Goal: Information Seeking & Learning: Find specific page/section

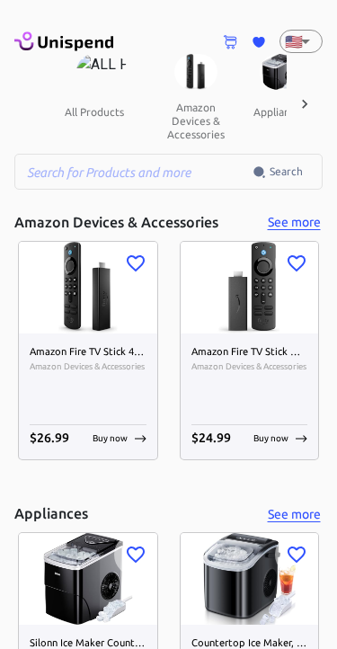
click at [64, 178] on input "text" at bounding box center [133, 172] width 238 height 36
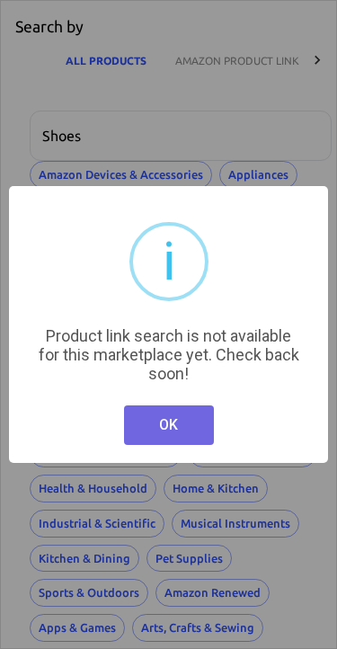
click at [158, 428] on button "OK" at bounding box center [169, 425] width 90 height 40
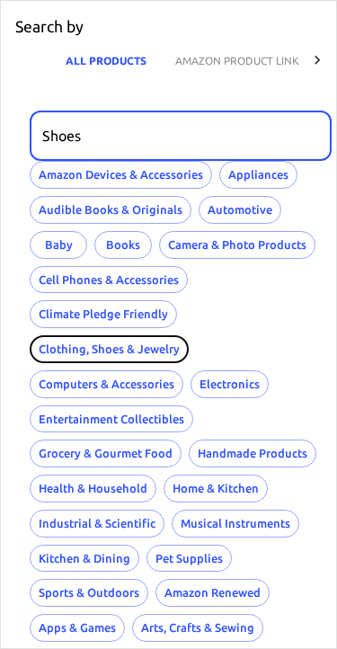
click at [99, 338] on button "Clothing, Shoes & Jewelry" at bounding box center [109, 349] width 159 height 28
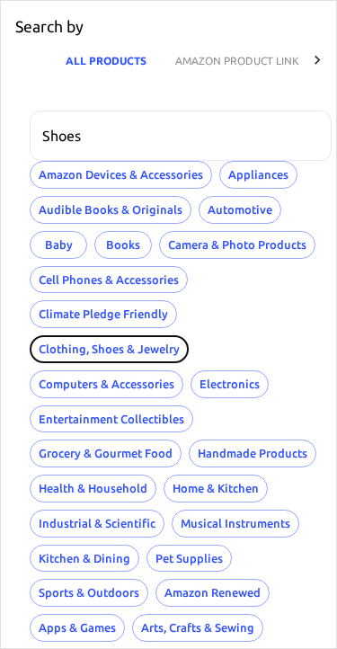
click at [104, 343] on button "Clothing, Shoes & Jewelry" at bounding box center [109, 349] width 159 height 28
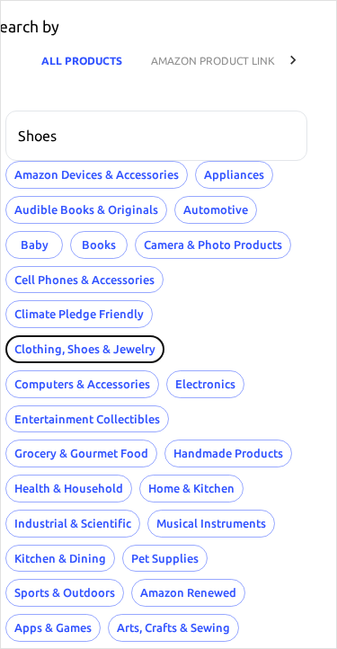
scroll to position [0, 24]
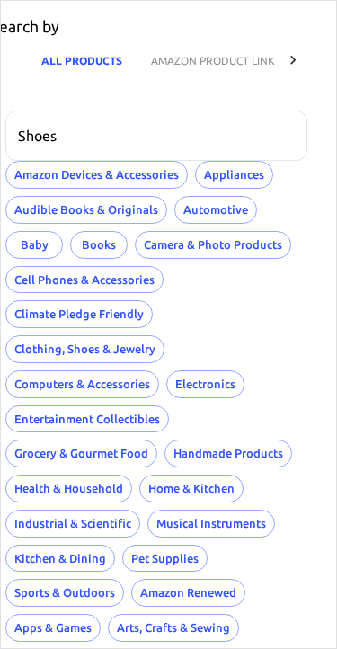
click at [288, 58] on icon at bounding box center [293, 60] width 18 height 18
click at [292, 53] on icon at bounding box center [293, 60] width 18 height 18
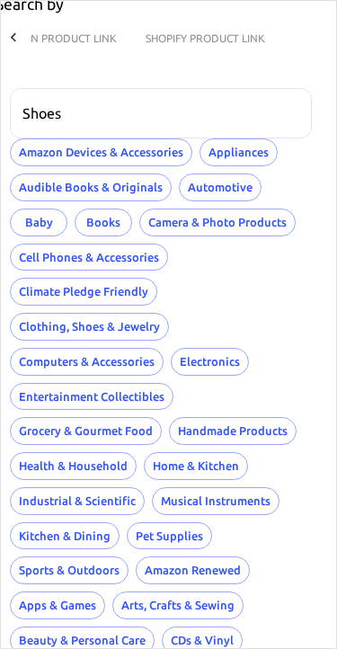
scroll to position [22, 20]
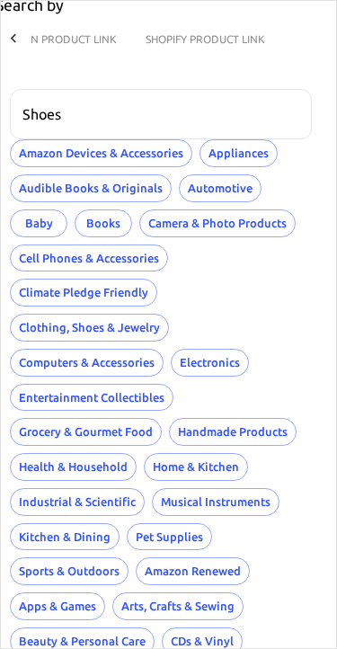
click at [89, 111] on input "Shoes" at bounding box center [154, 114] width 289 height 50
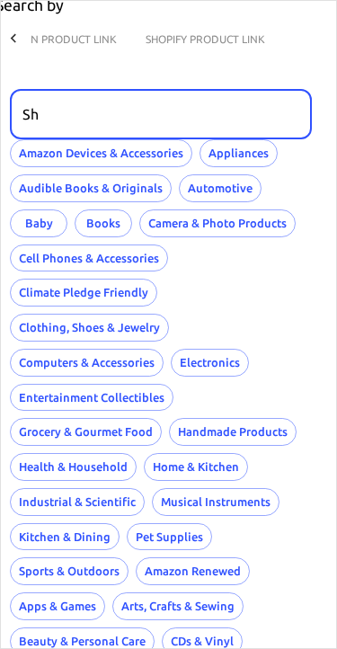
type input "S"
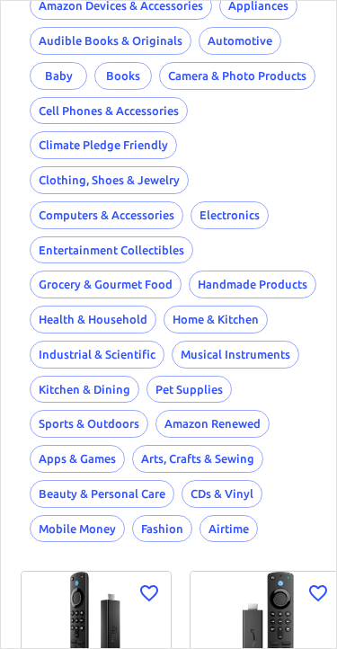
scroll to position [203, 0]
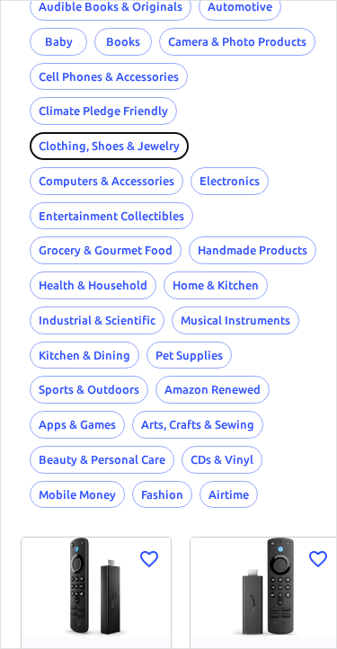
click at [102, 141] on button "Clothing, Shoes & Jewelry" at bounding box center [109, 146] width 159 height 28
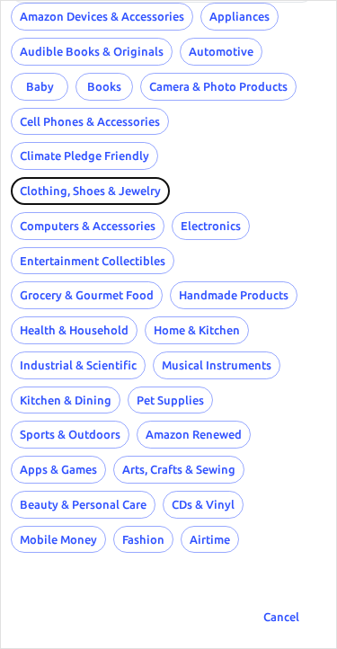
scroll to position [158, 20]
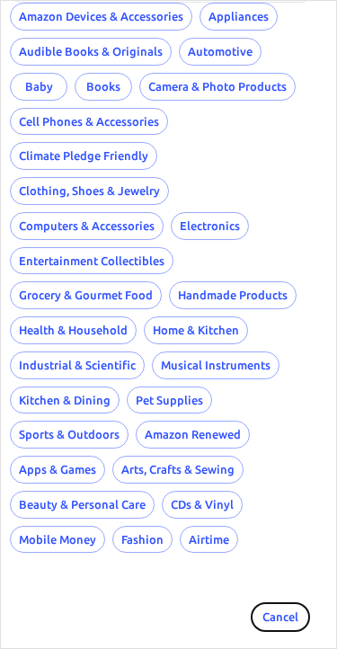
click at [277, 606] on button "Cancel" at bounding box center [281, 617] width 58 height 28
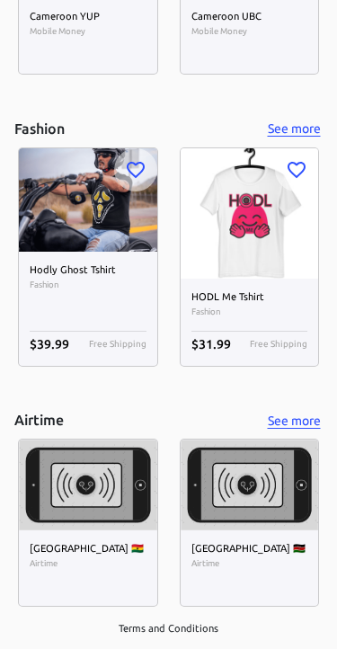
scroll to position [8205, 0]
